Goal: Task Accomplishment & Management: Complete application form

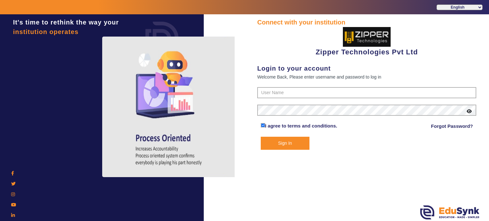
drag, startPoint x: 297, startPoint y: 82, endPoint x: 296, endPoint y: 95, distance: 13.1
click at [296, 95] on div "Connect with your institution Zipper Technologies Pvt Ltd Login to your account…" at bounding box center [366, 84] width 219 height 132
click at [296, 95] on input "text" at bounding box center [366, 92] width 219 height 11
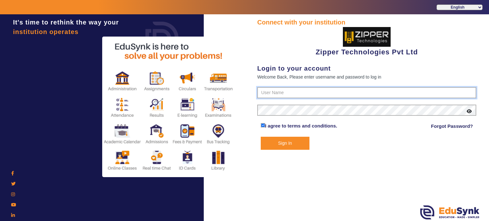
type input "1008790000"
click at [261, 137] on button "Sign In" at bounding box center [285, 143] width 49 height 13
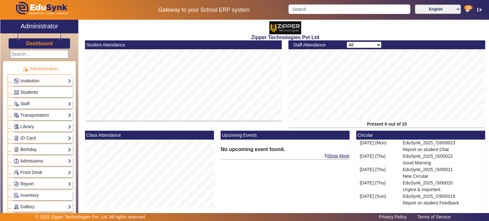
click at [26, 92] on span "Students" at bounding box center [29, 92] width 18 height 5
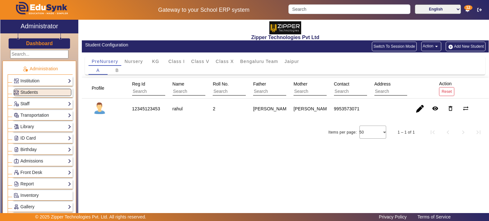
click at [38, 104] on link "Staff" at bounding box center [43, 103] width 58 height 7
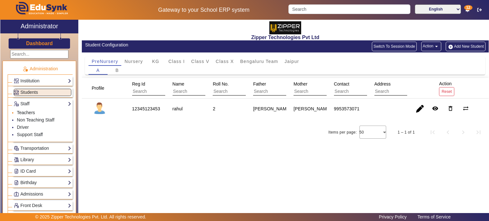
click at [32, 113] on link "Teachers" at bounding box center [26, 112] width 18 height 5
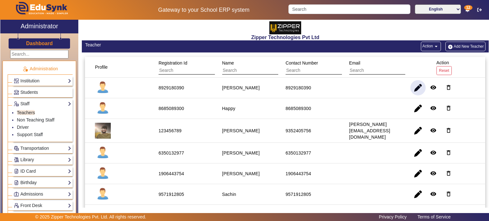
click at [411, 86] on span "button" at bounding box center [417, 87] width 15 height 15
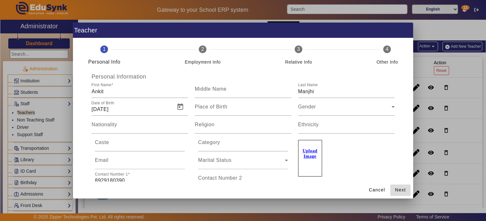
click at [399, 192] on span "Next" at bounding box center [400, 190] width 11 height 7
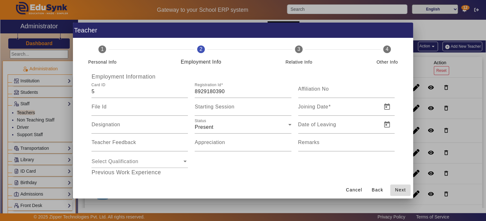
click at [399, 192] on span "Next" at bounding box center [400, 190] width 11 height 7
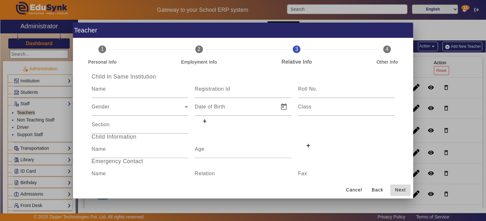
click at [399, 192] on span "Next" at bounding box center [400, 190] width 11 height 7
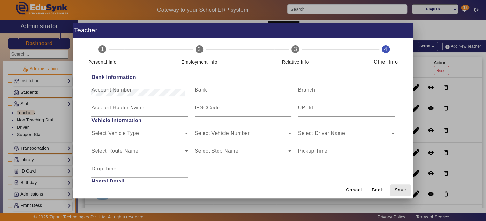
click at [399, 192] on span "Save" at bounding box center [401, 190] width 12 height 7
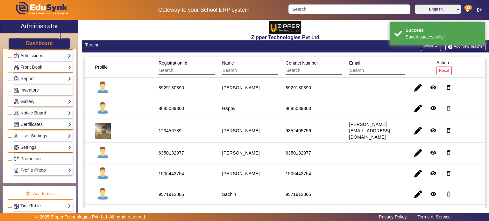
scroll to position [141, 0]
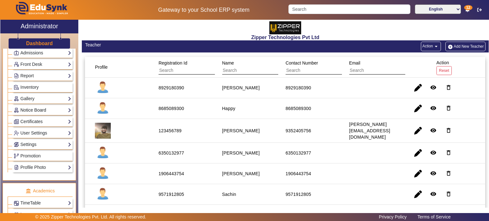
click at [46, 111] on link "Notice Board" at bounding box center [43, 110] width 58 height 7
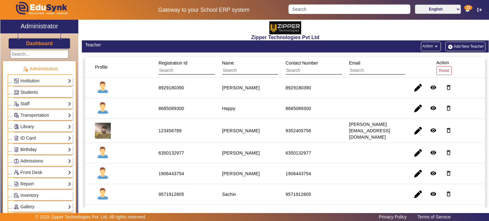
scroll to position [85, 0]
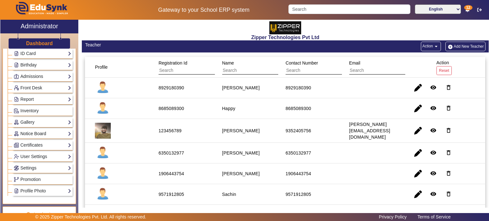
click at [45, 133] on link "Notice Board" at bounding box center [43, 133] width 58 height 7
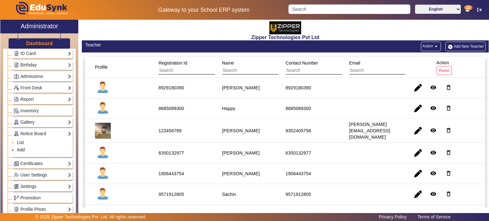
click at [24, 140] on li "List" at bounding box center [44, 142] width 54 height 7
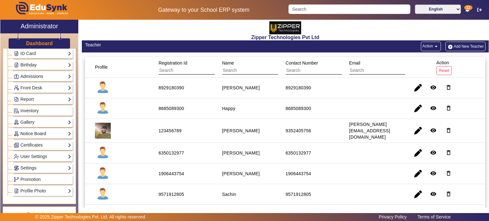
click at [32, 131] on link "Notice Board" at bounding box center [43, 133] width 58 height 7
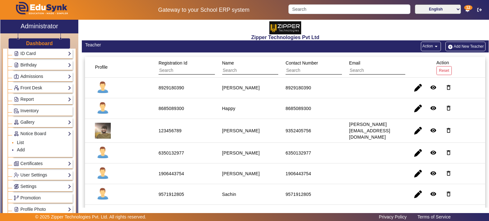
click at [22, 140] on link "List" at bounding box center [20, 142] width 7 height 5
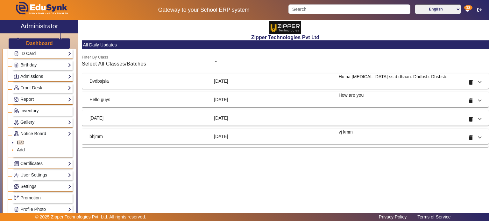
click at [22, 147] on link "Add" at bounding box center [21, 149] width 8 height 5
